Goal: Transaction & Acquisition: Subscribe to service/newsletter

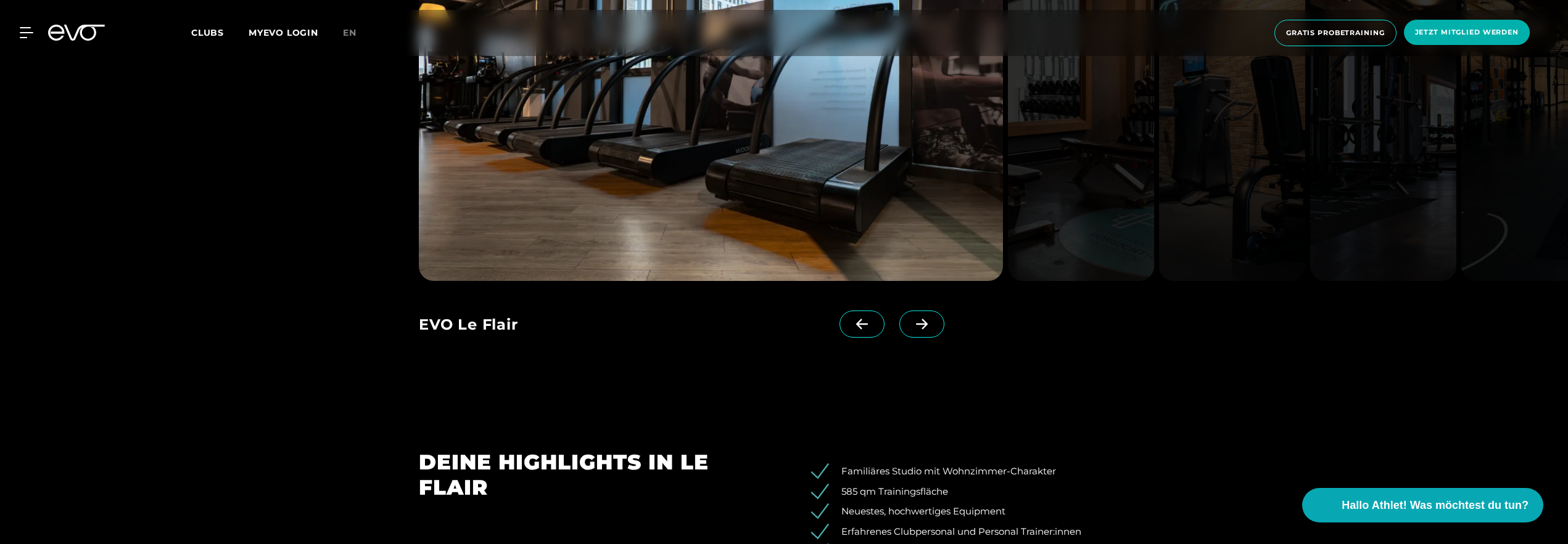
scroll to position [1252, 0]
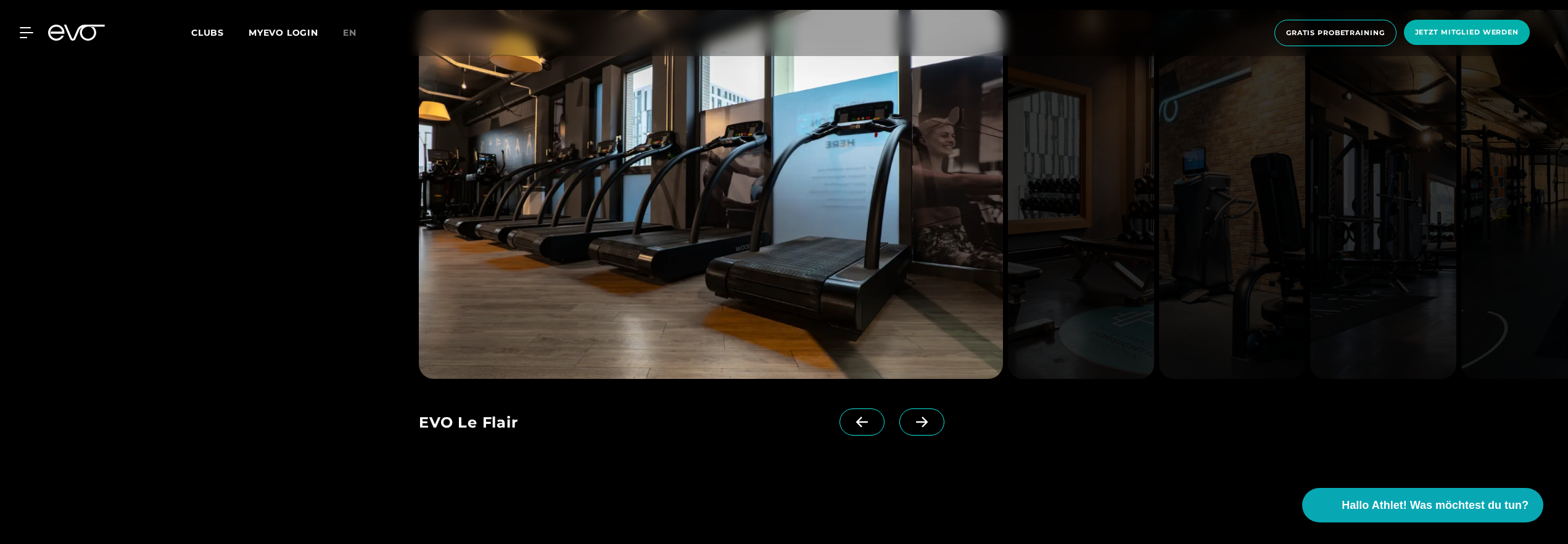
click at [904, 428] on span at bounding box center [921, 422] width 45 height 27
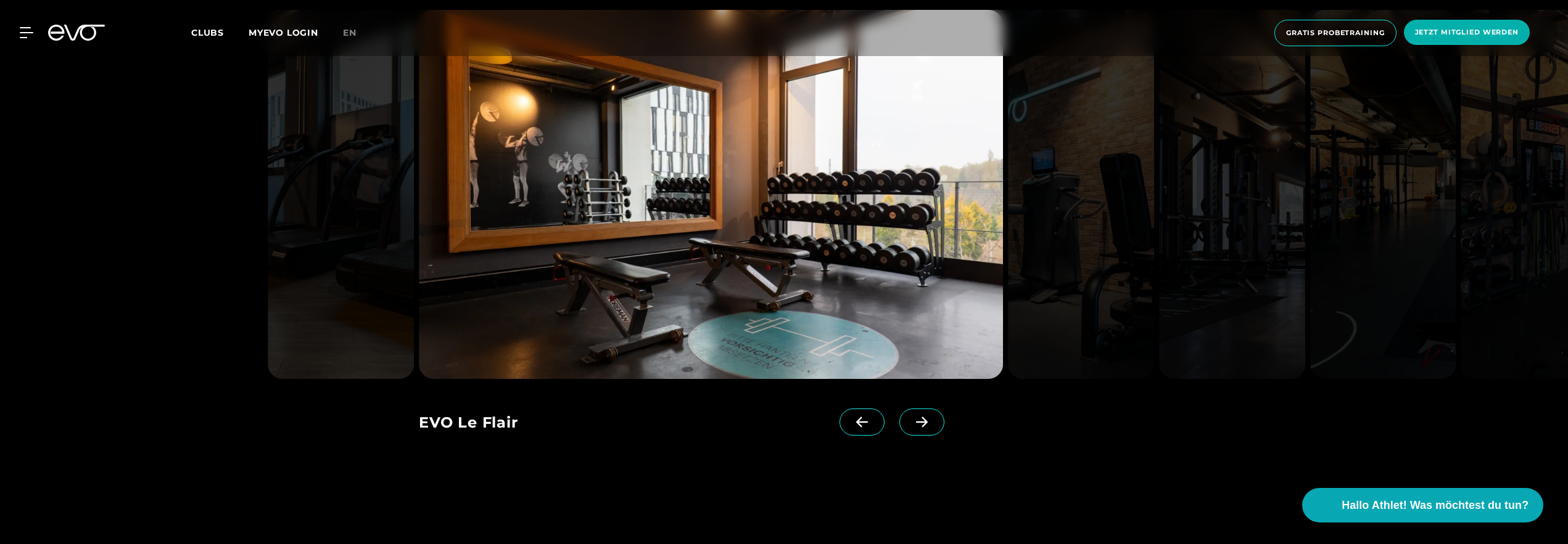
click at [899, 419] on span at bounding box center [921, 422] width 45 height 27
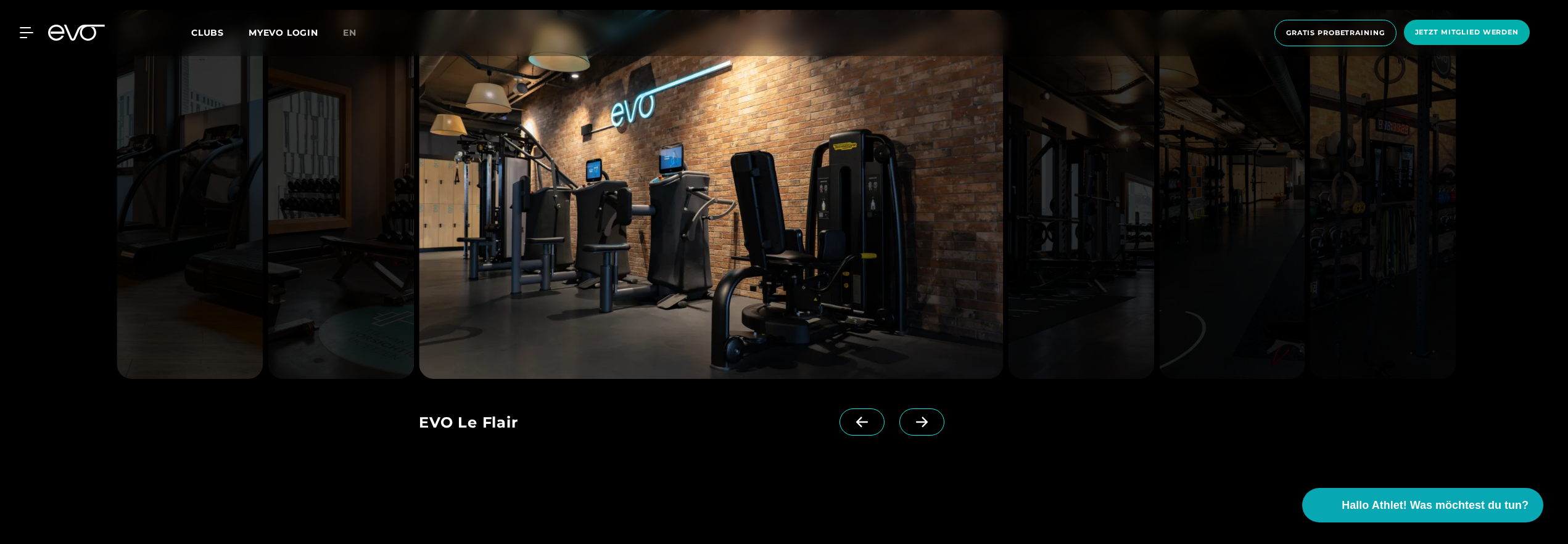
click at [899, 419] on span at bounding box center [921, 422] width 45 height 27
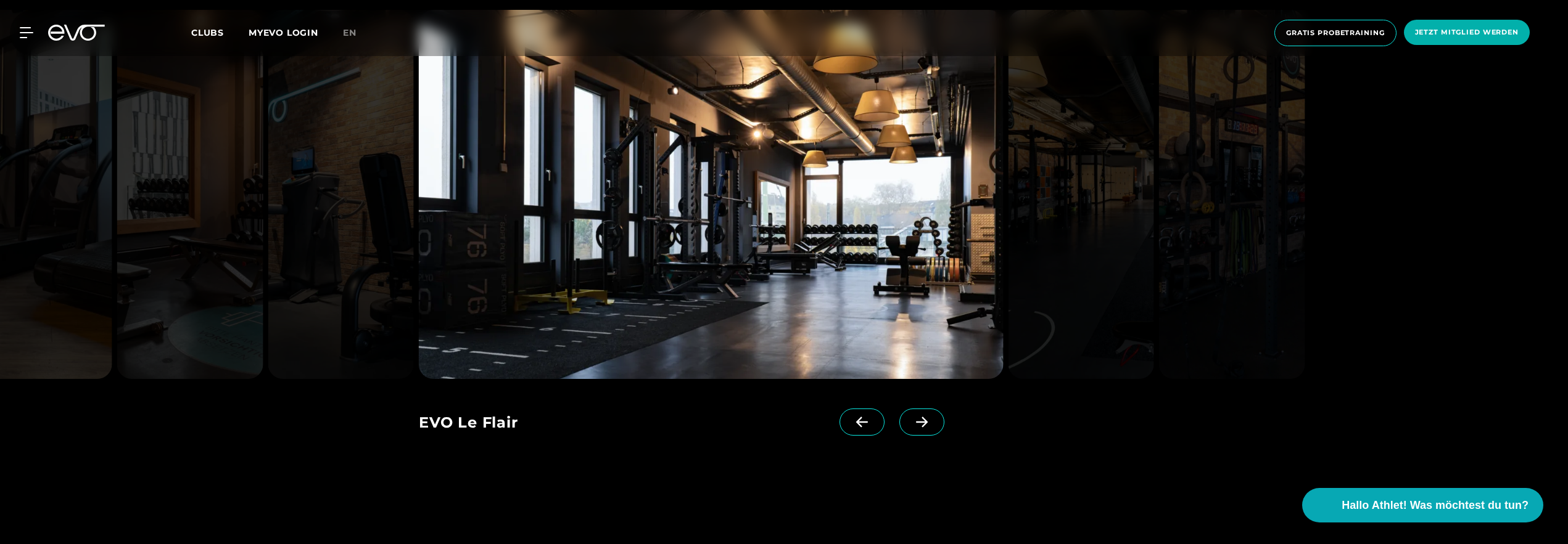
click at [899, 419] on span at bounding box center [921, 422] width 45 height 27
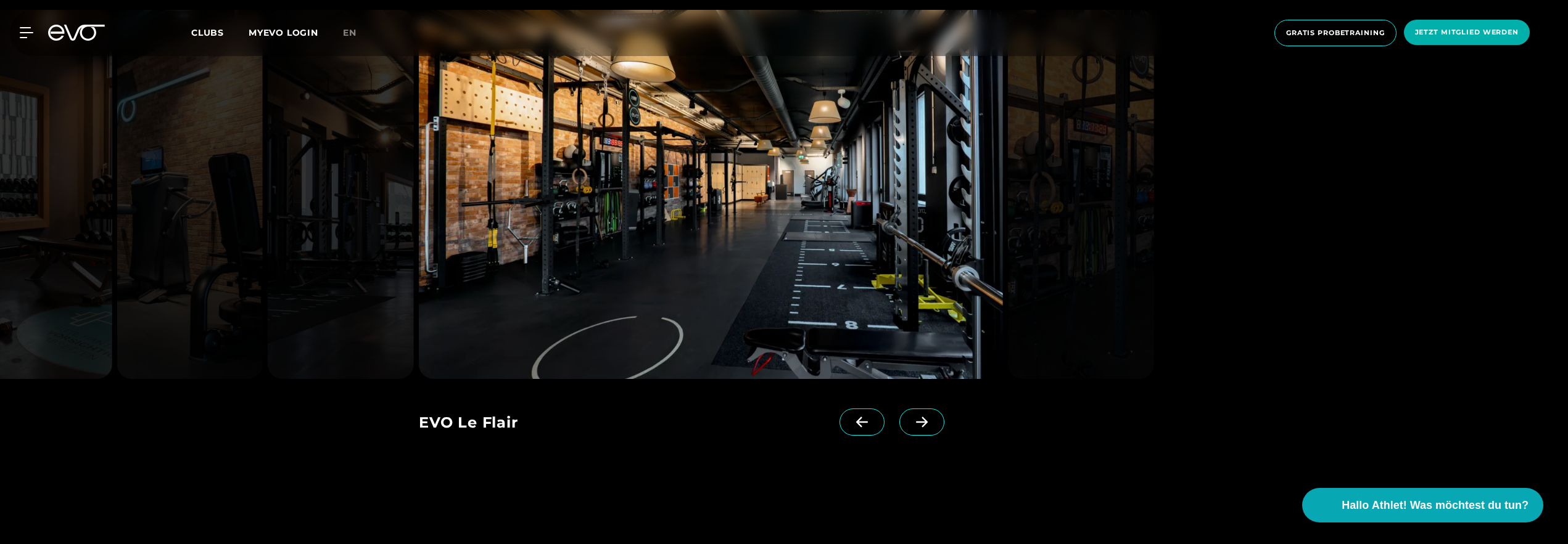
click at [899, 419] on span at bounding box center [921, 422] width 45 height 27
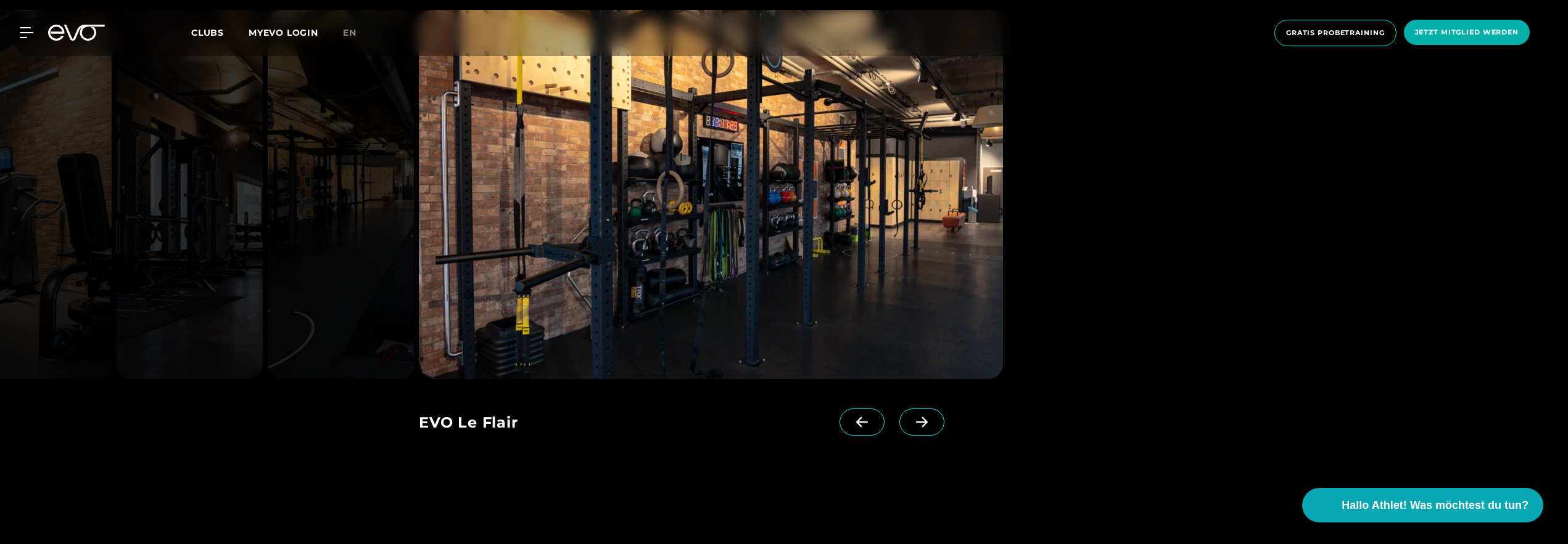
click at [899, 419] on span at bounding box center [921, 422] width 45 height 27
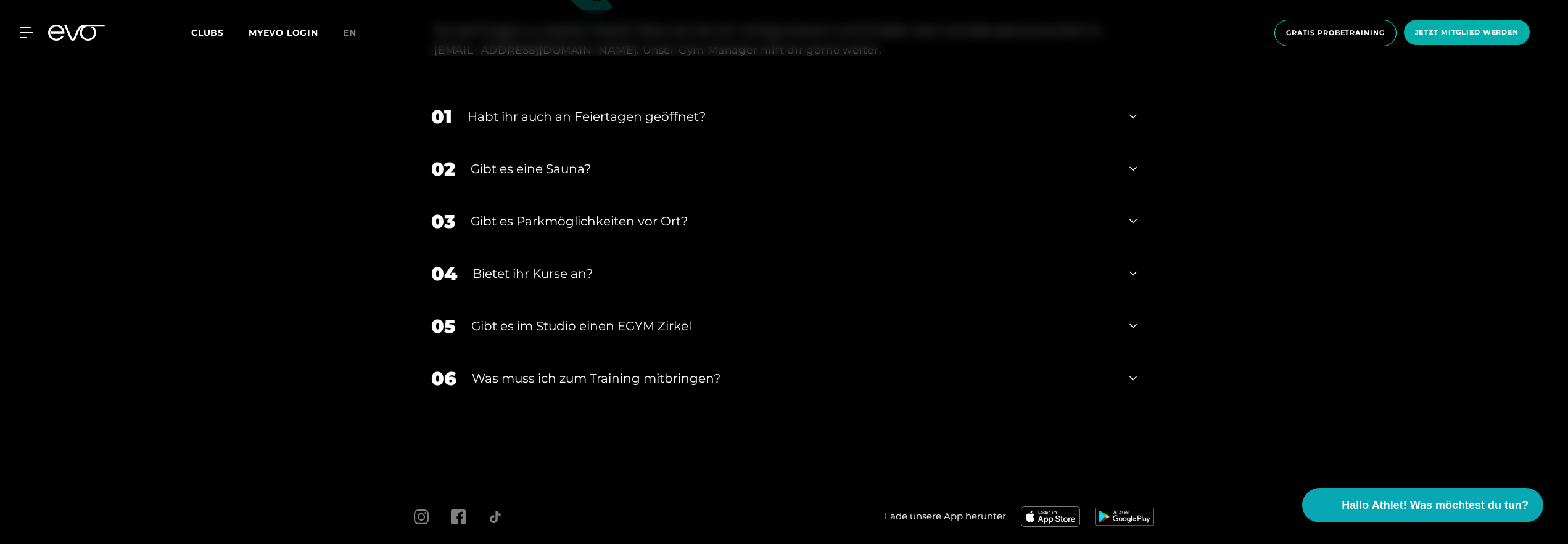
scroll to position [4052, 0]
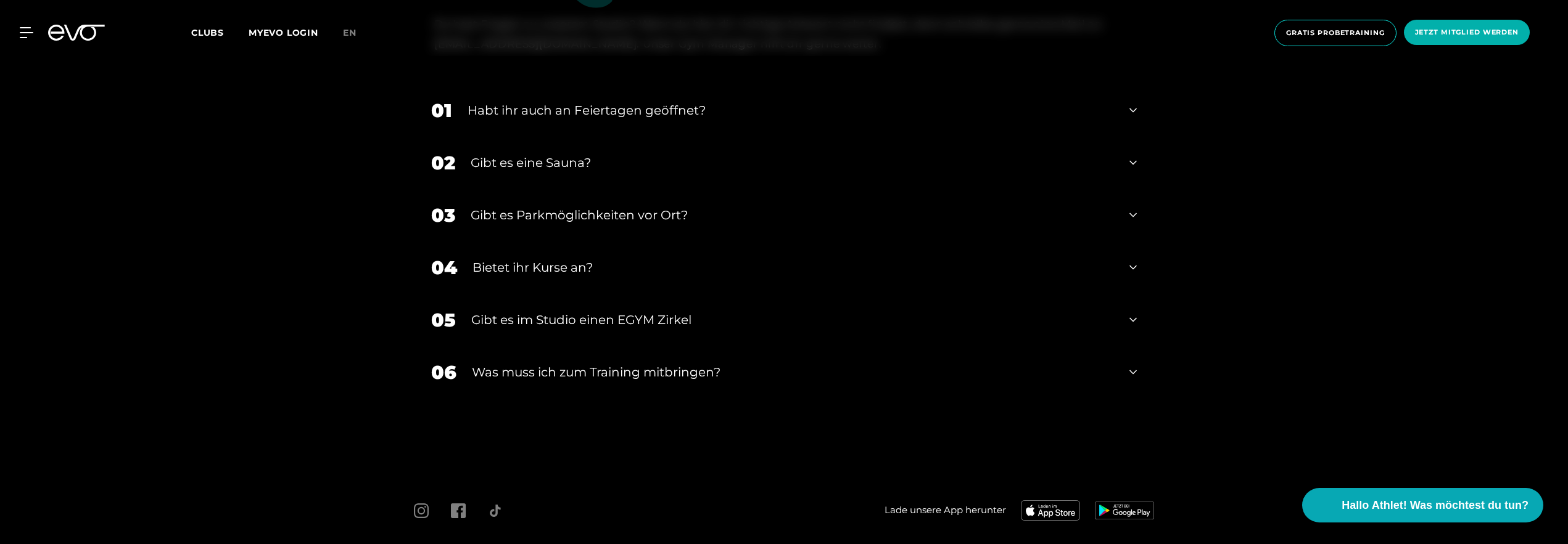
click at [542, 267] on div "Bietet ihr Kurse an?" at bounding box center [792, 268] width 641 height 19
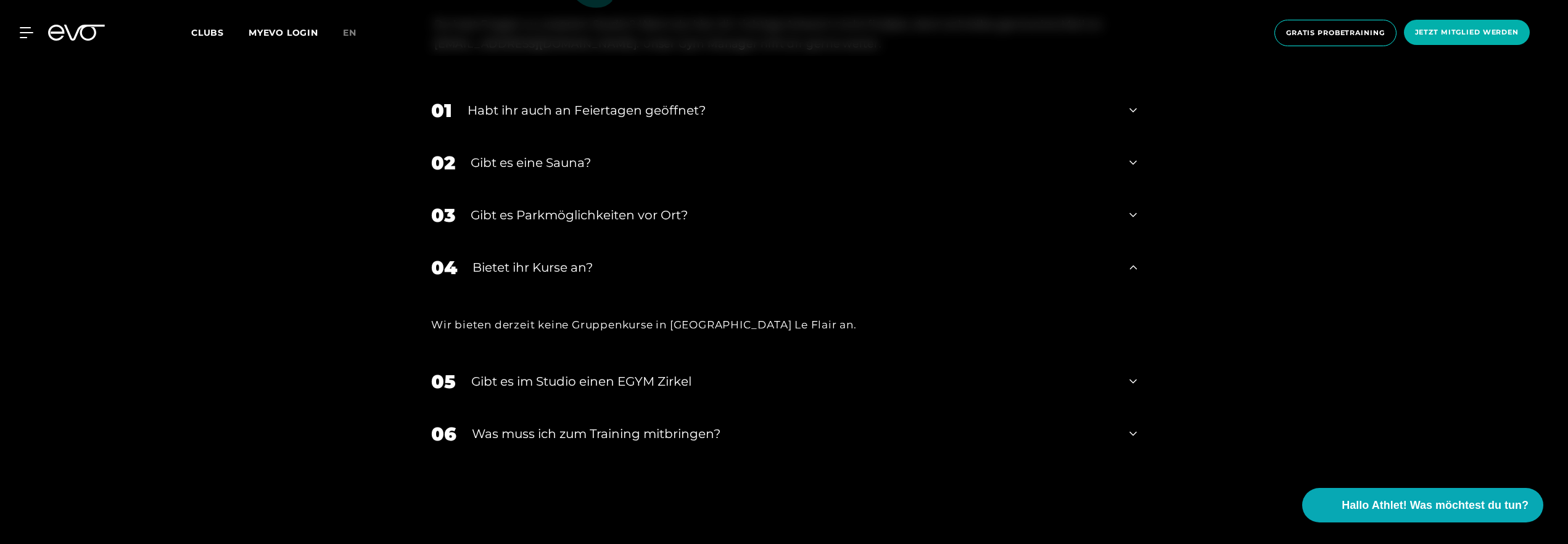
click at [542, 267] on div "Bietet ihr Kurse an?" at bounding box center [792, 268] width 641 height 19
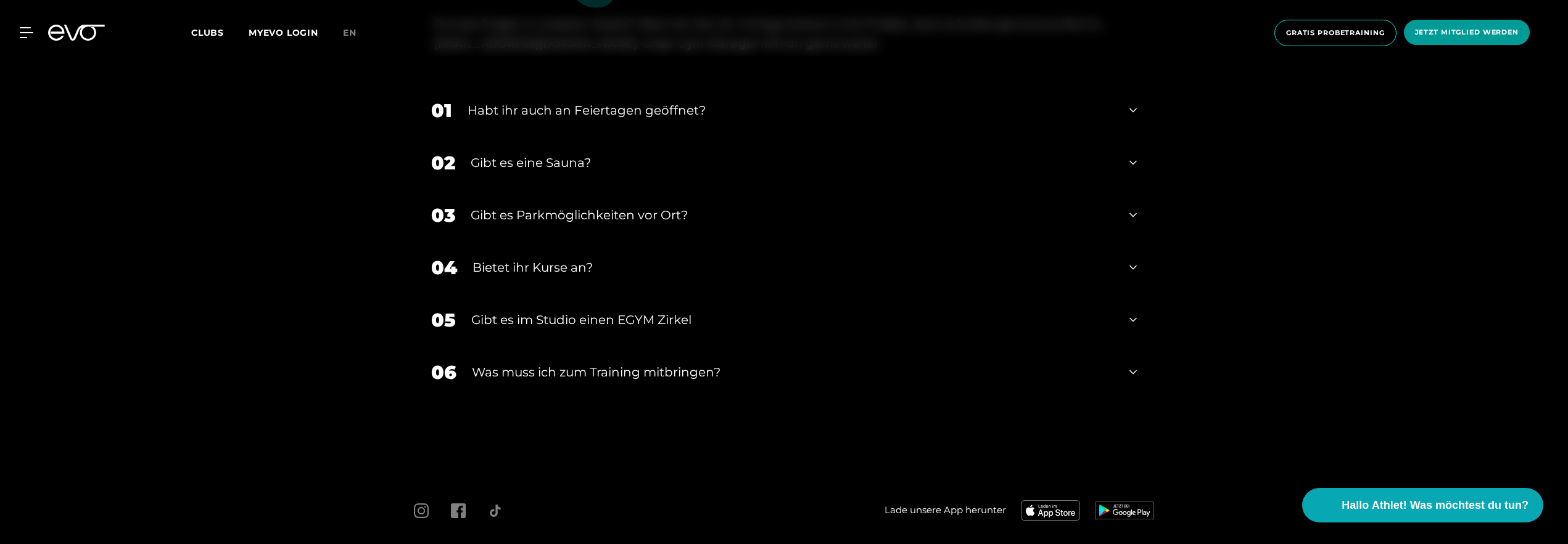
click at [1453, 27] on span "Jetzt Mitglied werden" at bounding box center [1466, 32] width 104 height 10
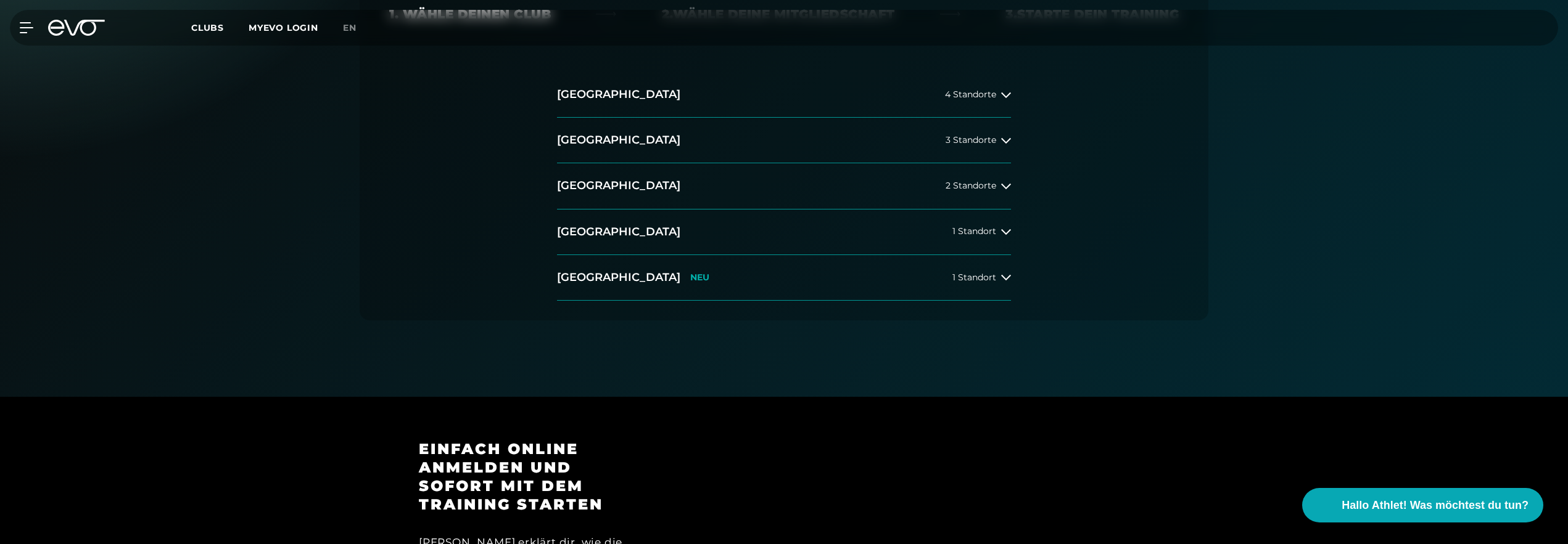
scroll to position [298, 0]
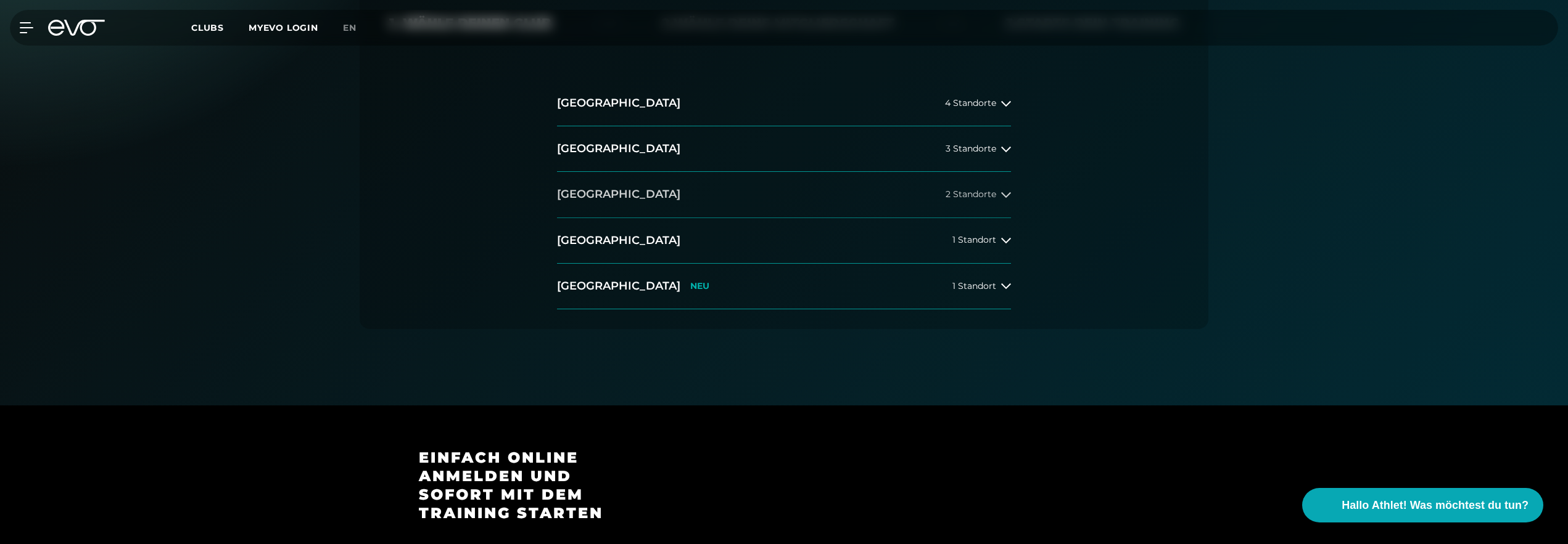
click at [941, 191] on button "[GEOGRAPHIC_DATA] 2 Standorte" at bounding box center [784, 194] width 454 height 46
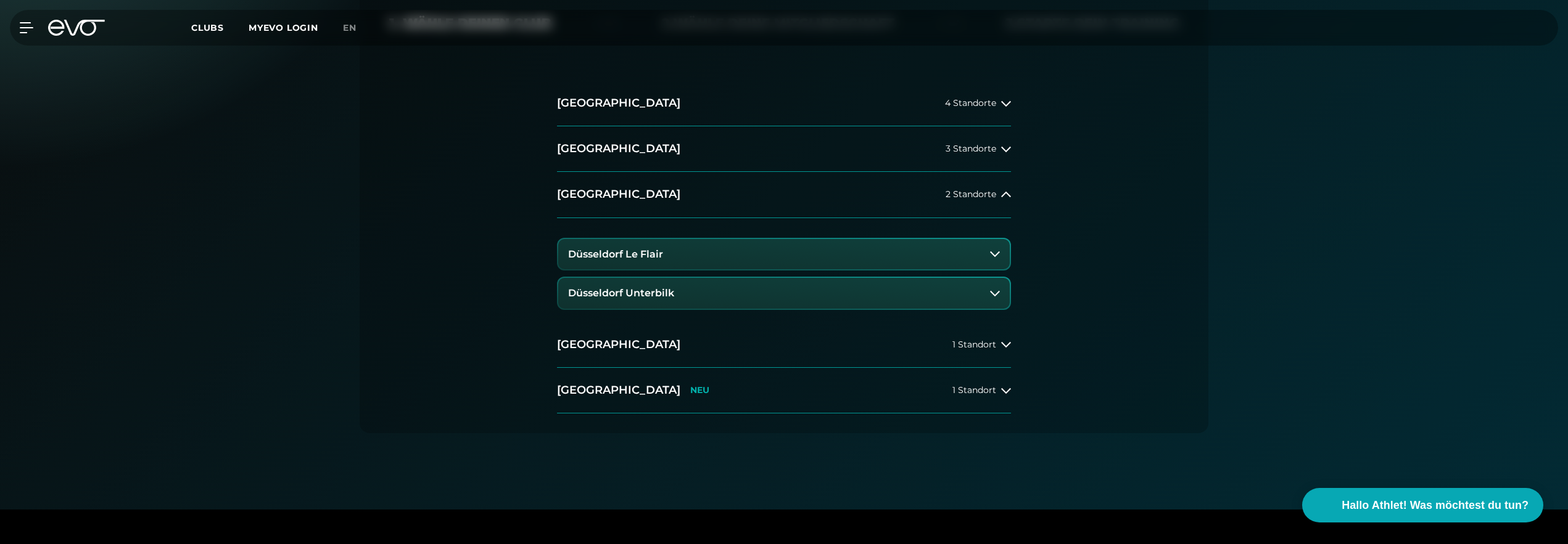
click at [815, 260] on button "Düsseldorf Le Flair" at bounding box center [784, 254] width 452 height 31
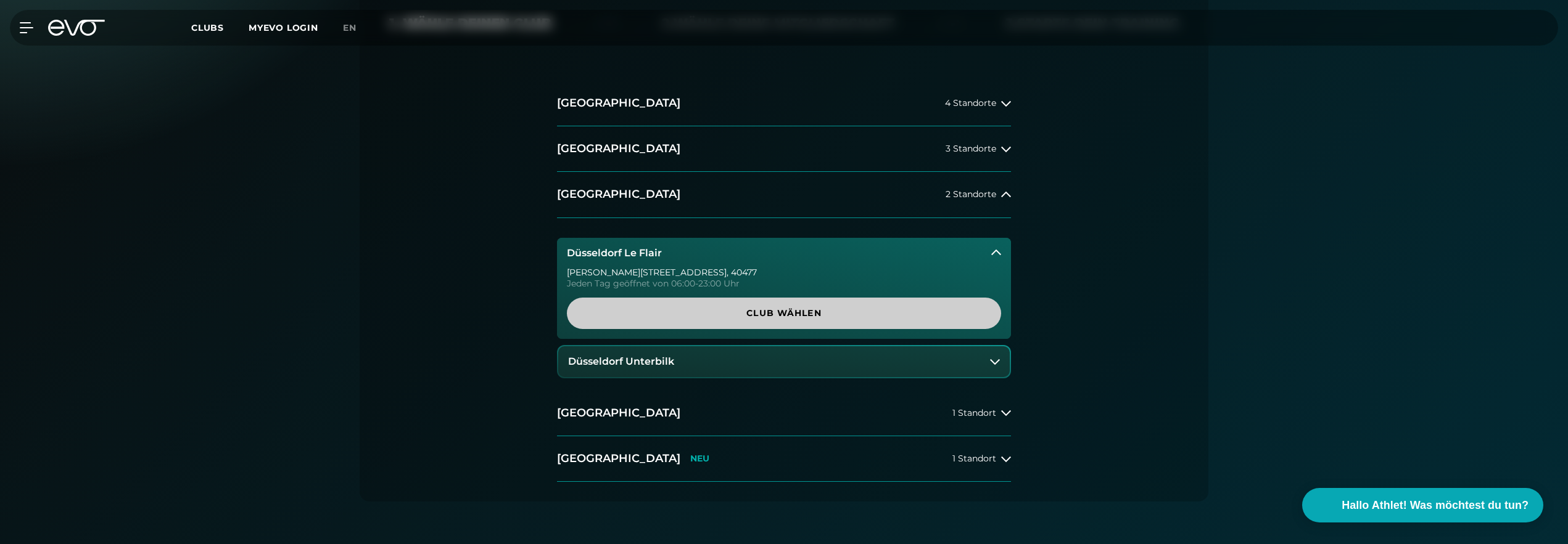
click at [878, 304] on span "Club wählen" at bounding box center [783, 314] width 434 height 32
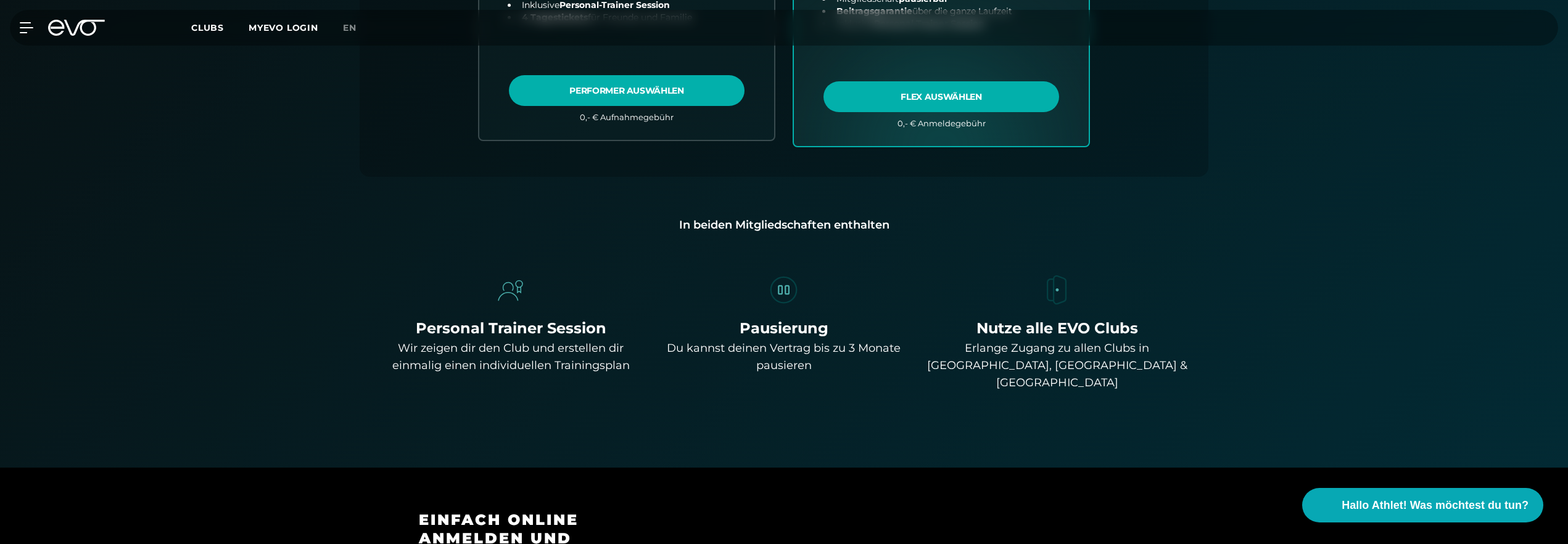
scroll to position [544, 0]
